Goal: Task Accomplishment & Management: Use online tool/utility

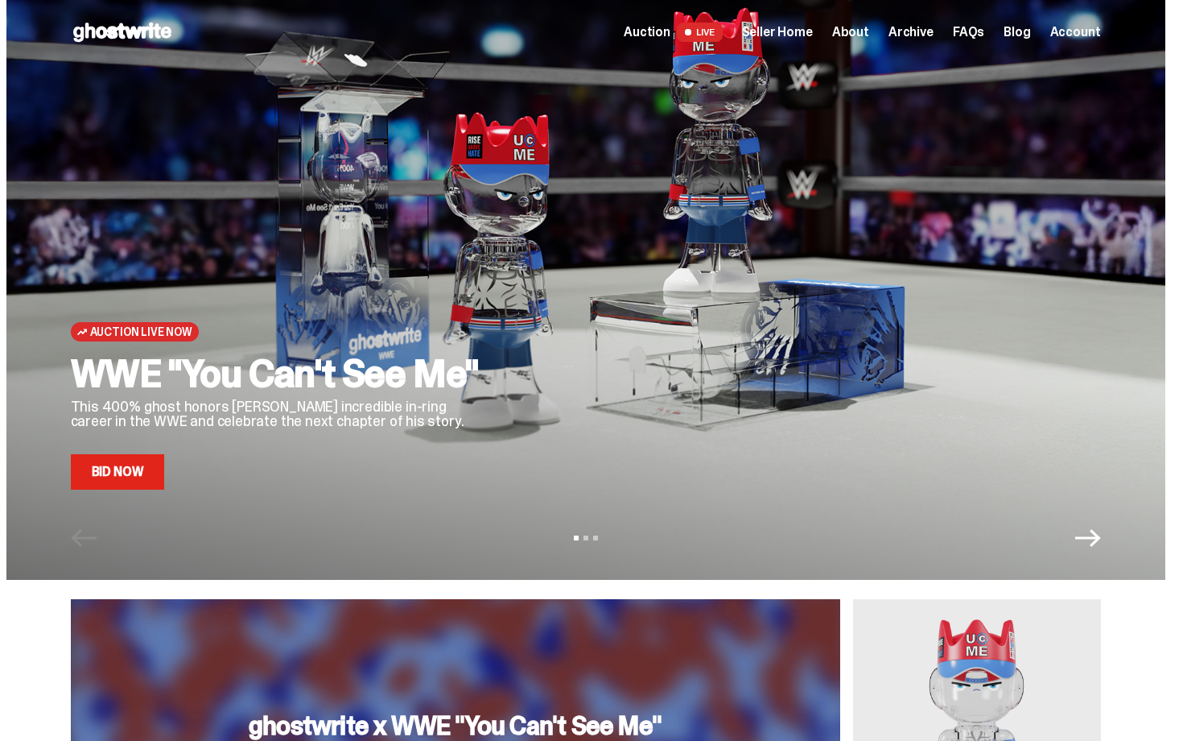
click at [800, 28] on span "Seller Home" at bounding box center [777, 32] width 71 height 13
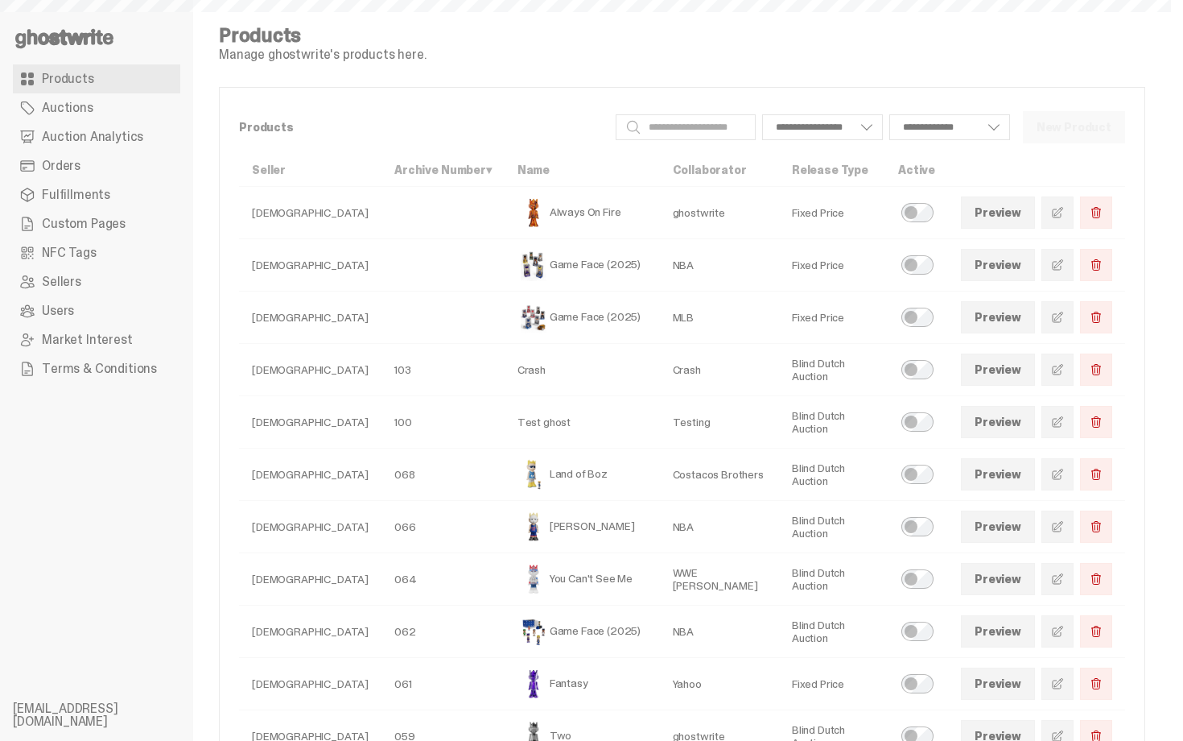
select select
click at [101, 141] on span "Auction Analytics" at bounding box center [92, 136] width 101 height 13
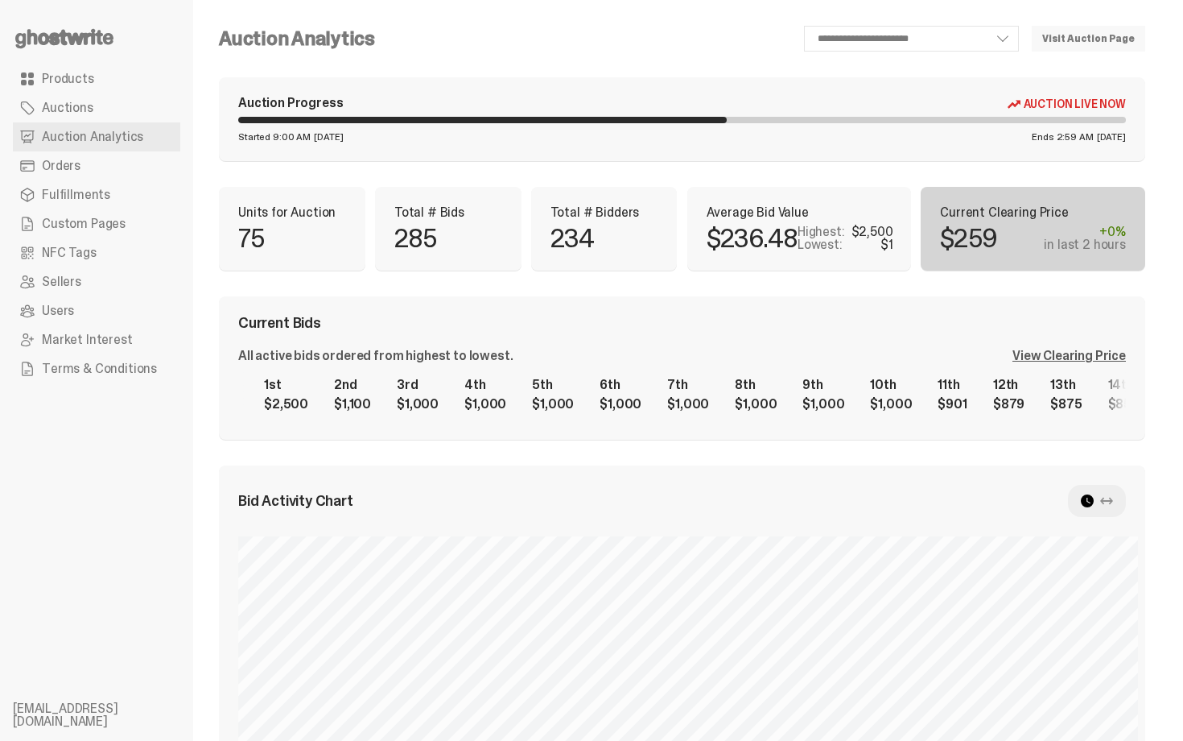
click at [1126, 352] on div "View Clearing Price" at bounding box center [1069, 355] width 113 height 13
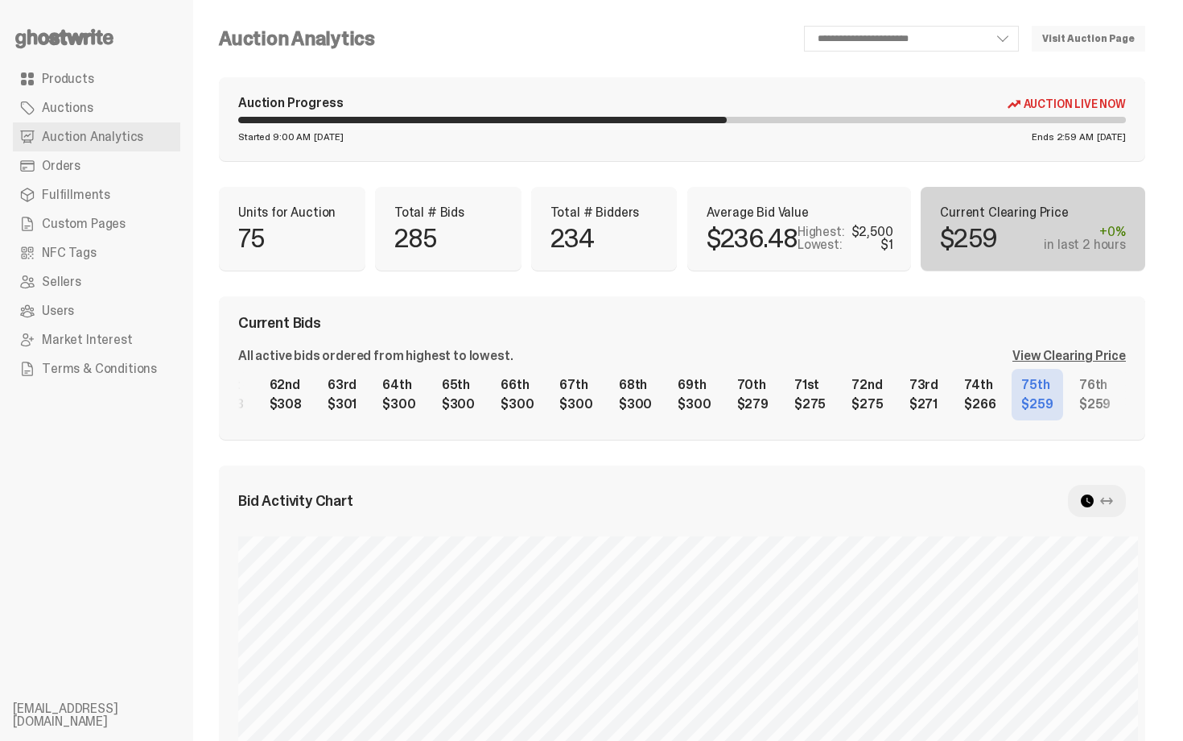
click at [1049, 388] on div "1st $2,500 2nd $1,100 3rd $1,000 4th $1,000 5th $1,000 6th $1,000 7th $1,000 8t…" at bounding box center [682, 395] width 888 height 52
